Goal: Information Seeking & Learning: Learn about a topic

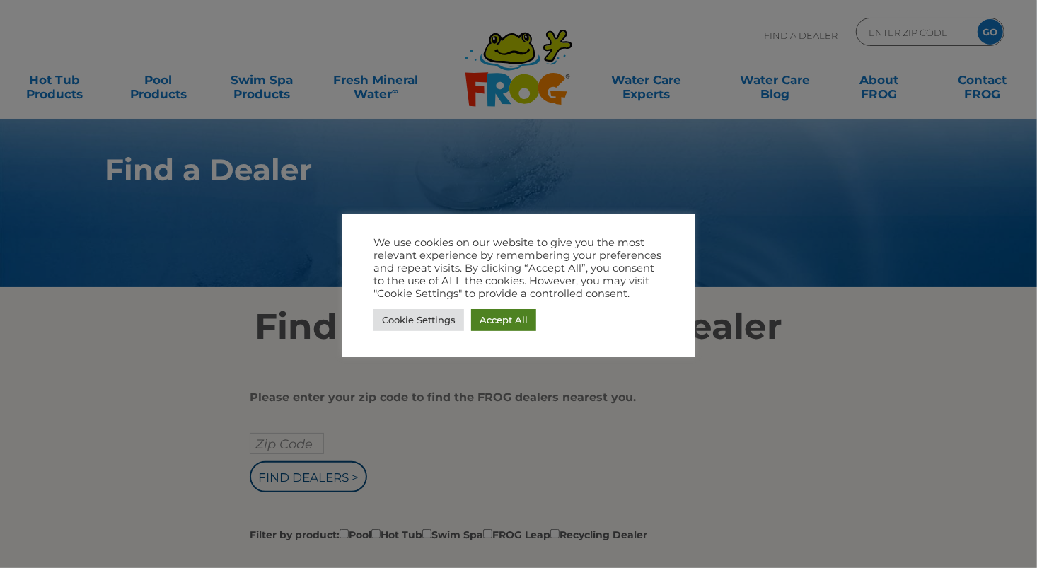
click at [508, 315] on link "Accept All" at bounding box center [503, 320] width 65 height 22
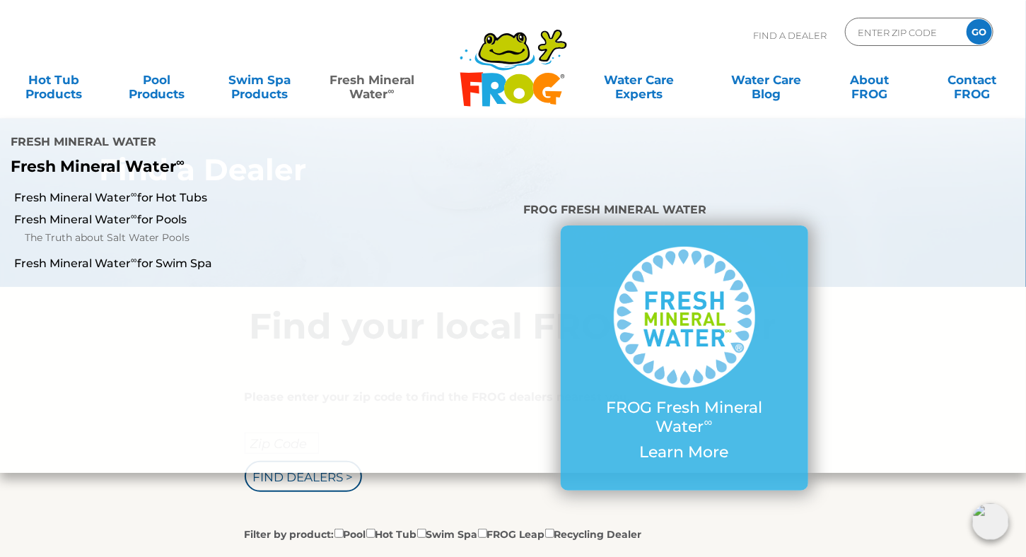
click at [363, 90] on link "Fresh Mineral Water ∞" at bounding box center [372, 80] width 100 height 28
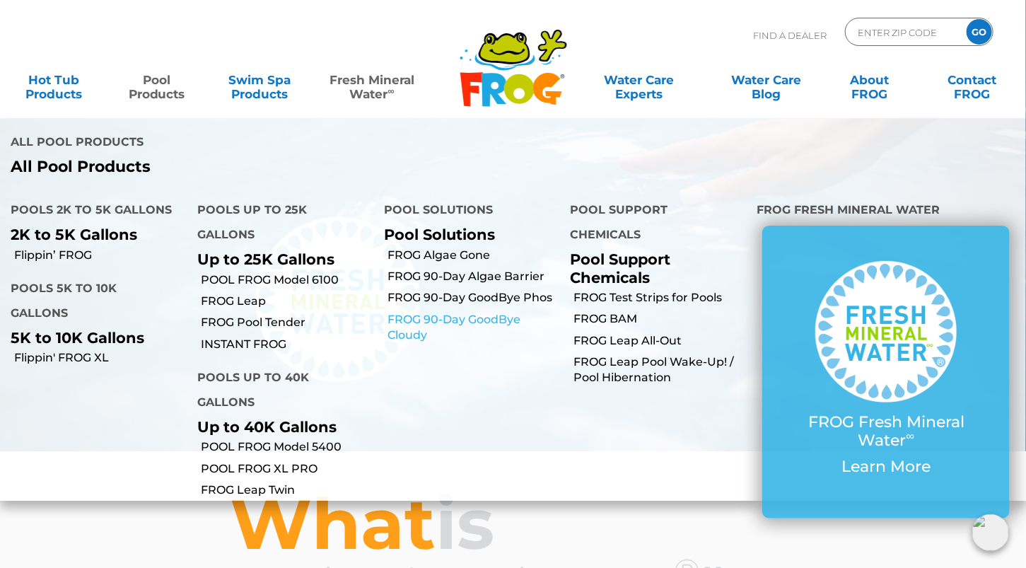
click at [461, 312] on link "FROG 90-Day GoodBye Cloudy" at bounding box center [474, 328] width 173 height 32
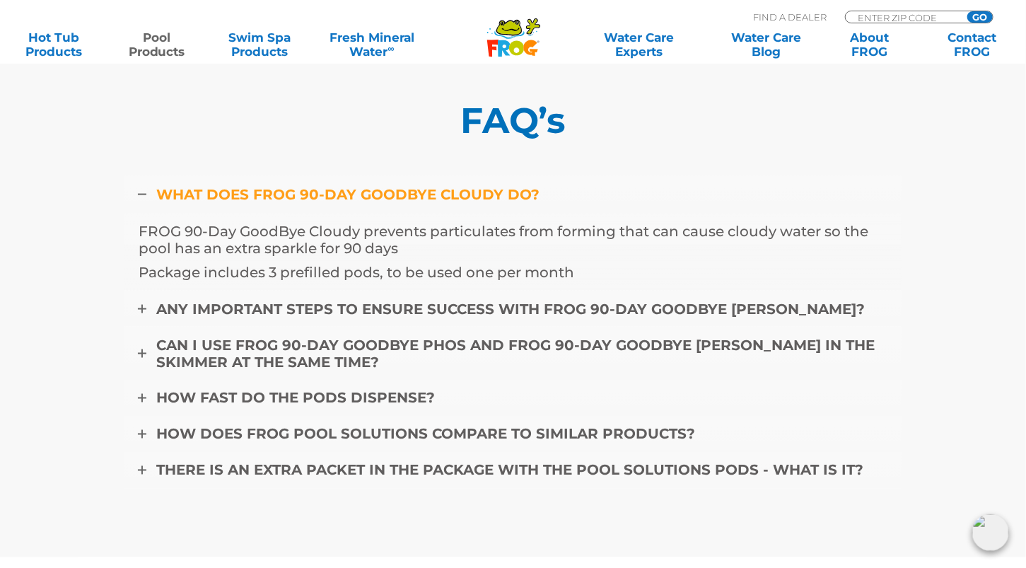
scroll to position [5614, 0]
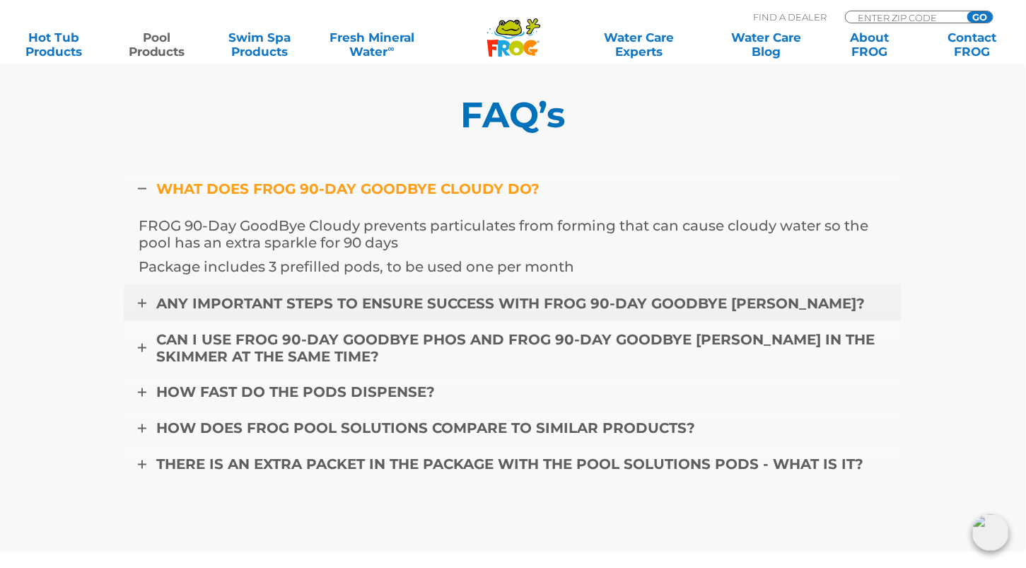
click at [143, 299] on icon at bounding box center [142, 303] width 8 height 8
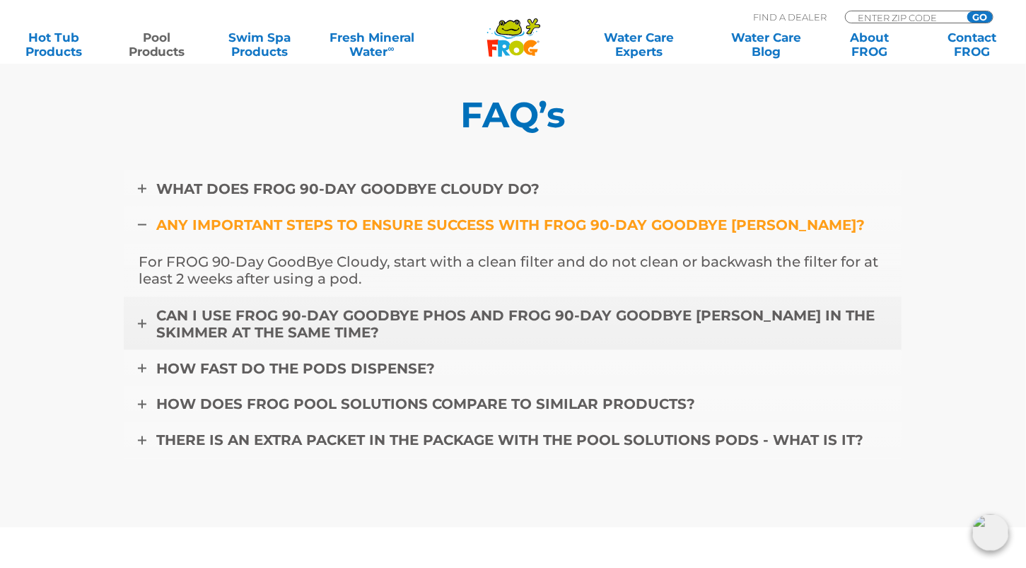
click at [145, 320] on icon at bounding box center [142, 324] width 8 height 8
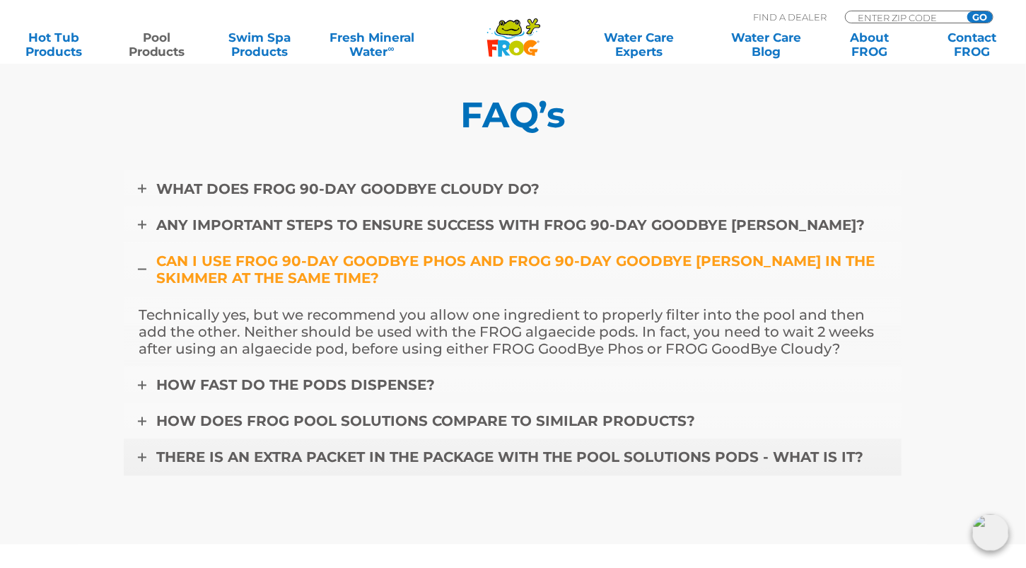
click at [144, 453] on icon at bounding box center [142, 457] width 8 height 8
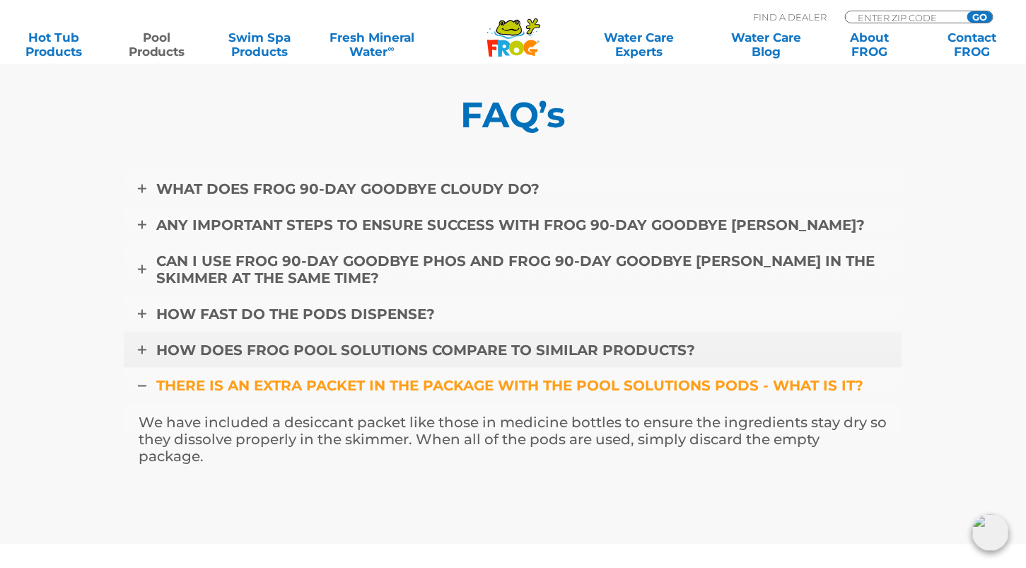
click at [146, 346] on icon at bounding box center [142, 350] width 8 height 8
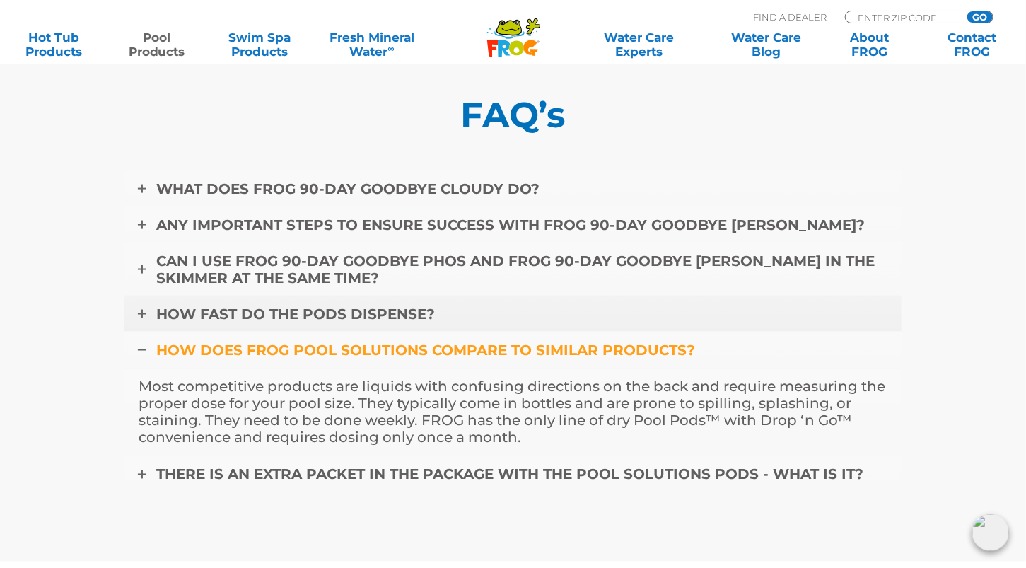
click at [146, 310] on icon at bounding box center [142, 314] width 8 height 8
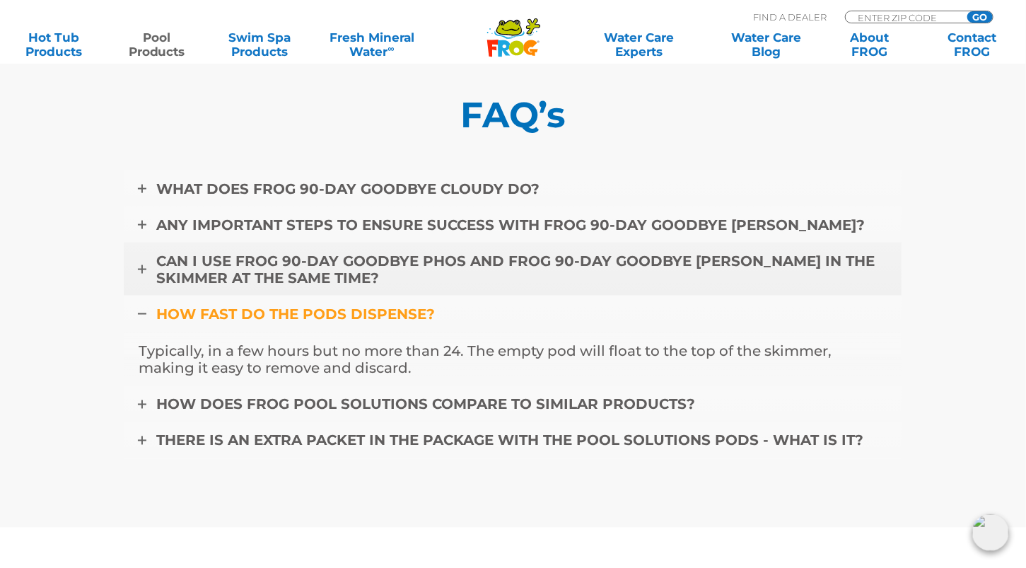
click at [139, 267] on icon at bounding box center [142, 269] width 8 height 8
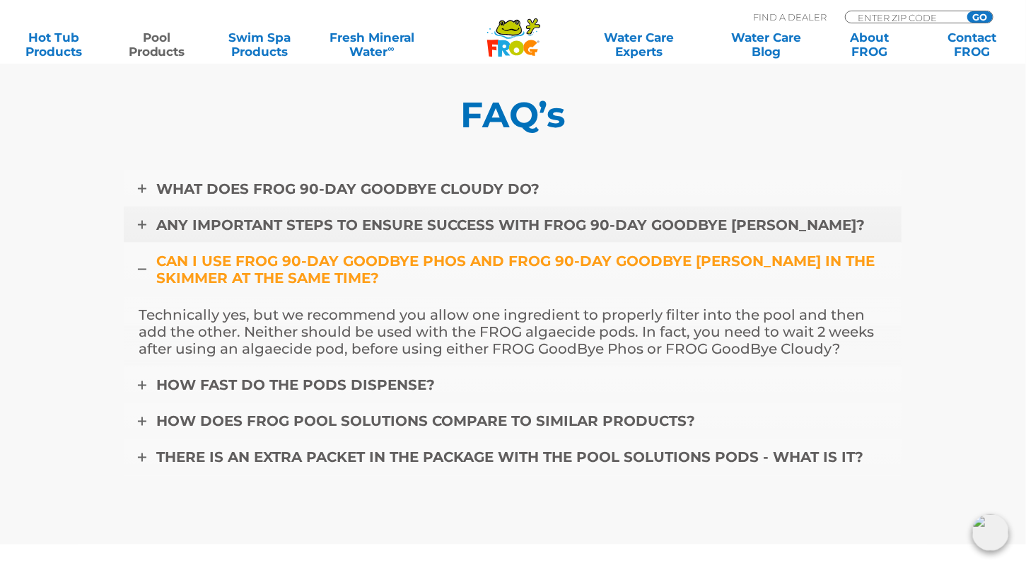
click at [141, 221] on icon at bounding box center [142, 225] width 8 height 8
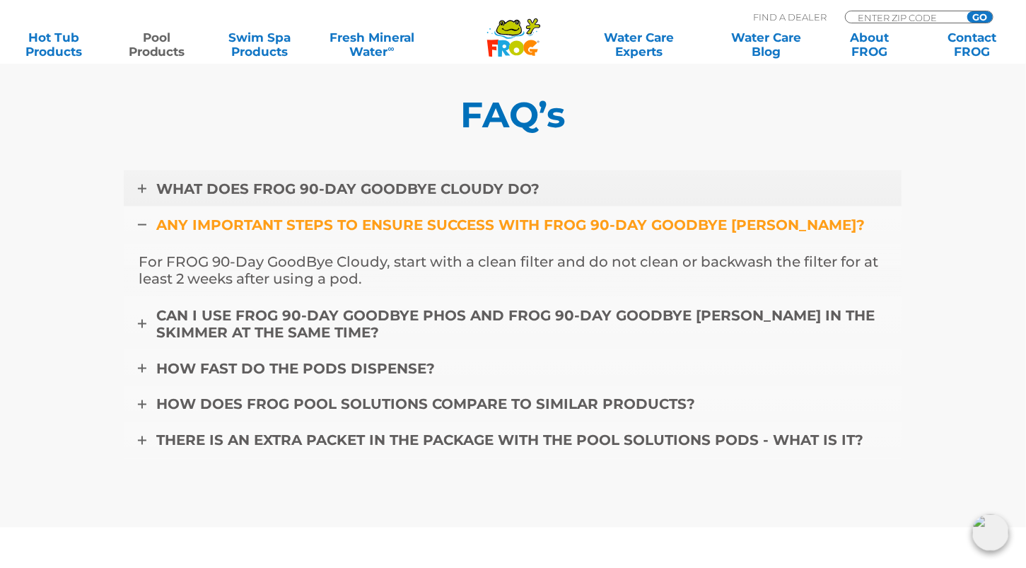
click at [143, 185] on icon at bounding box center [142, 189] width 8 height 8
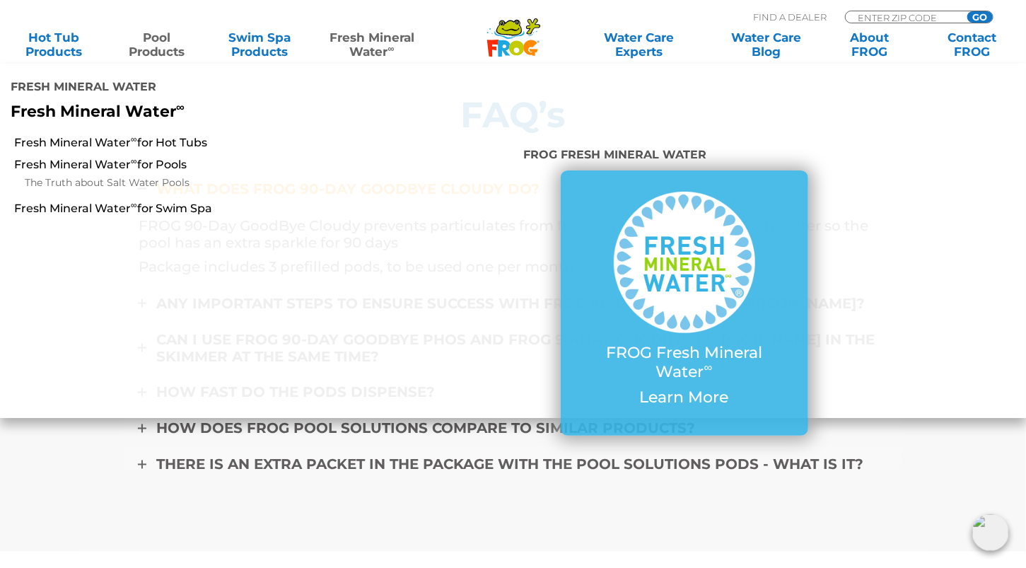
click at [369, 37] on link "Fresh Mineral Water ∞" at bounding box center [372, 44] width 100 height 28
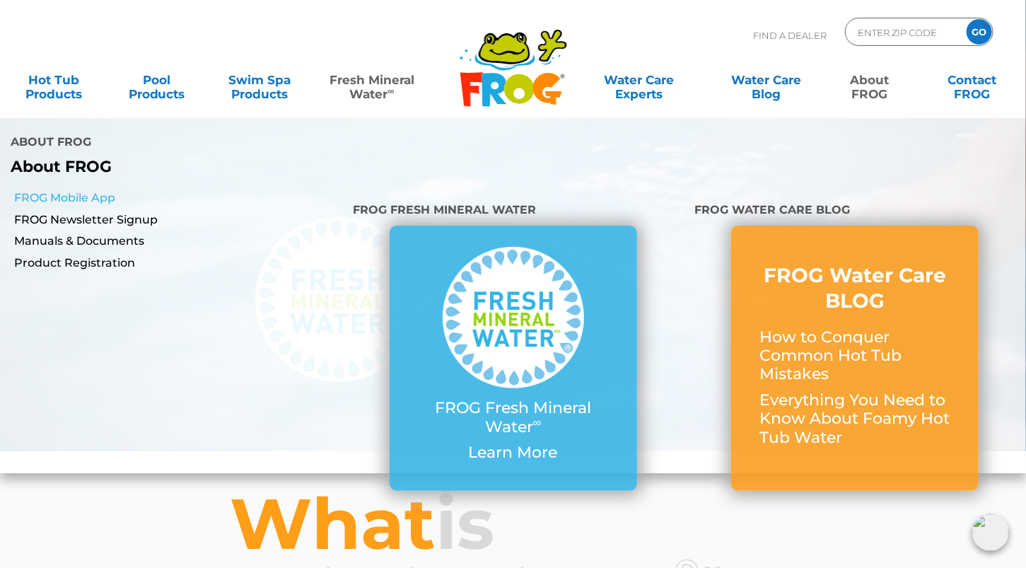
click at [85, 190] on link "FROG Mobile App" at bounding box center [178, 198] width 328 height 16
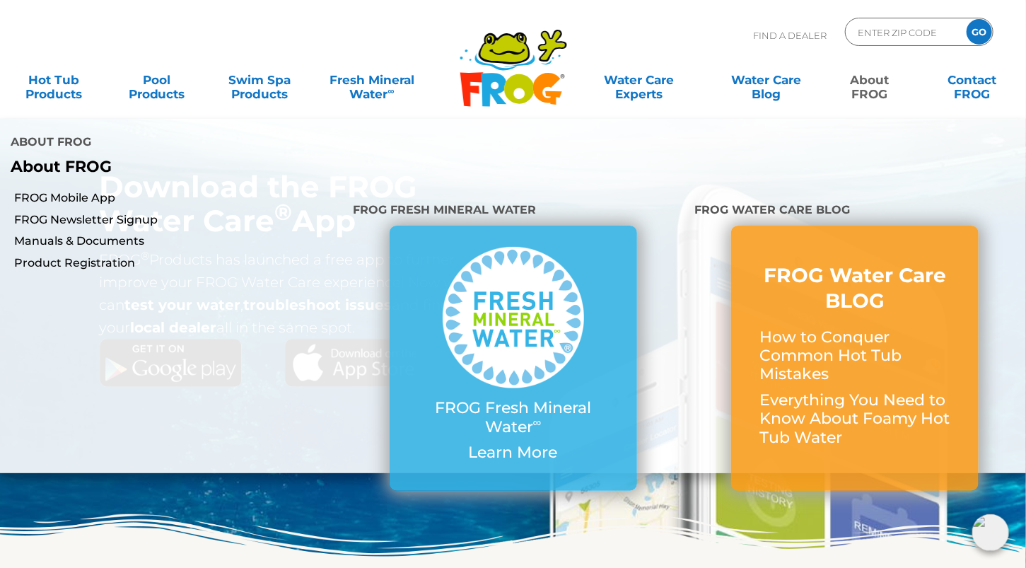
click at [868, 87] on link "About FROG" at bounding box center [870, 80] width 80 height 28
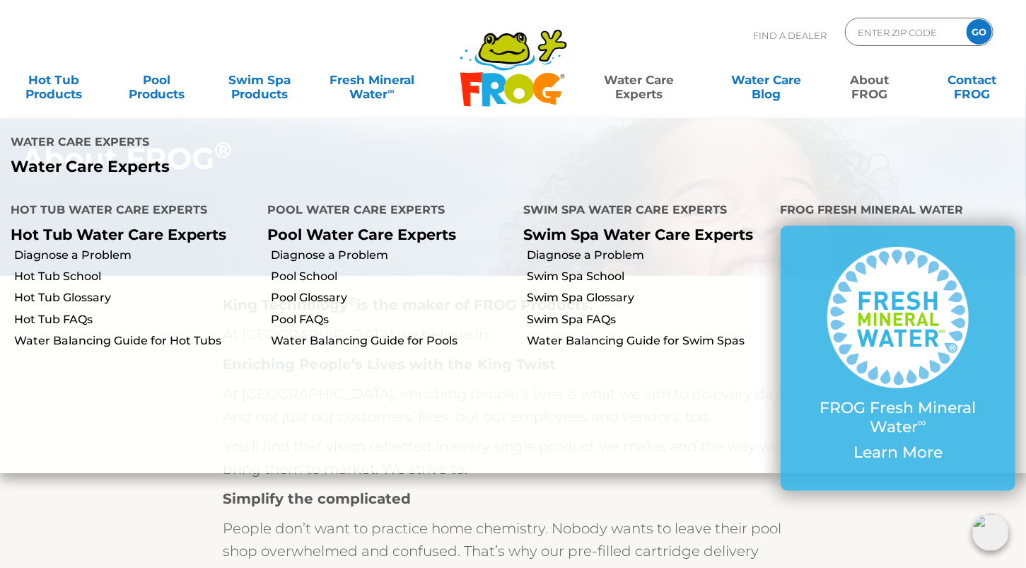
click at [638, 83] on link "Water Care Experts" at bounding box center [638, 80] width 129 height 28
